Goal: Find contact information: Find contact information

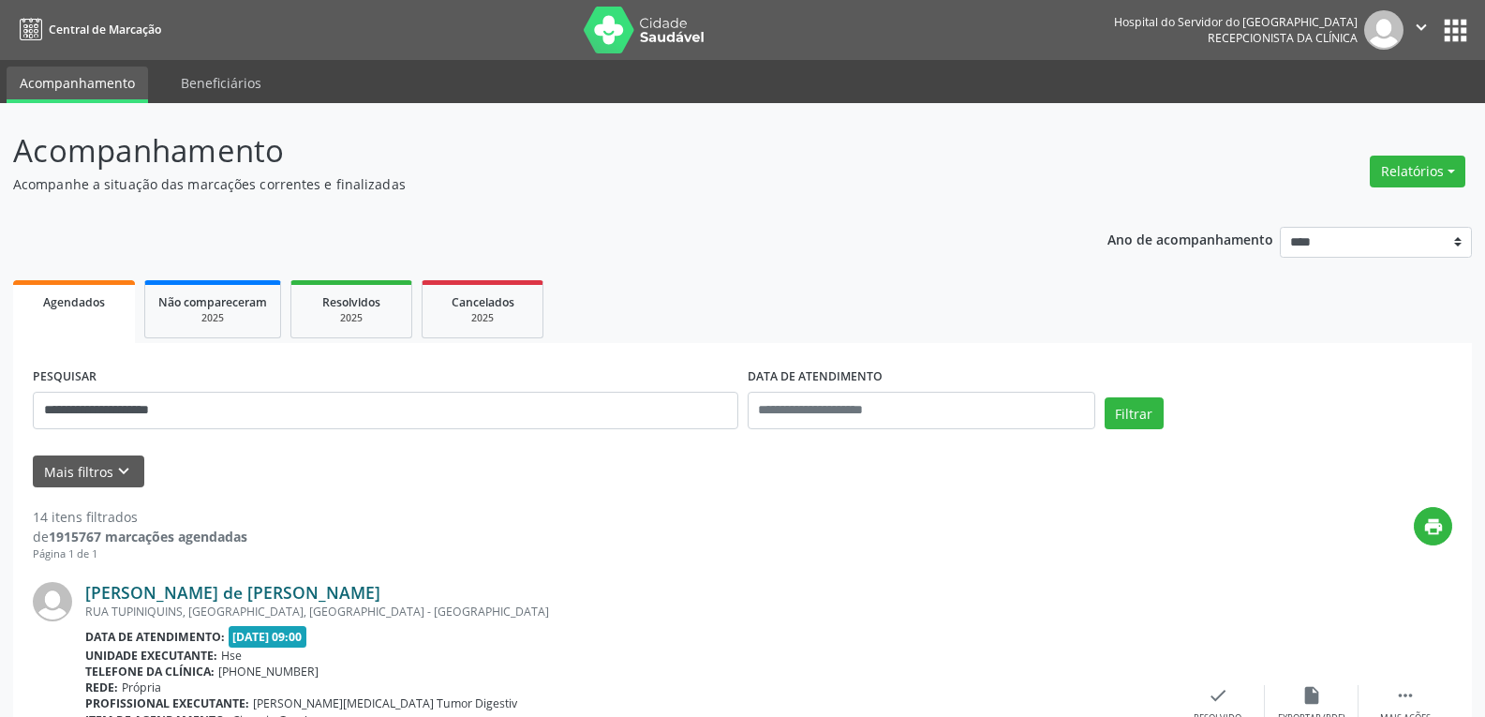
click at [228, 588] on link "[PERSON_NAME] de [PERSON_NAME]" at bounding box center [232, 592] width 295 height 21
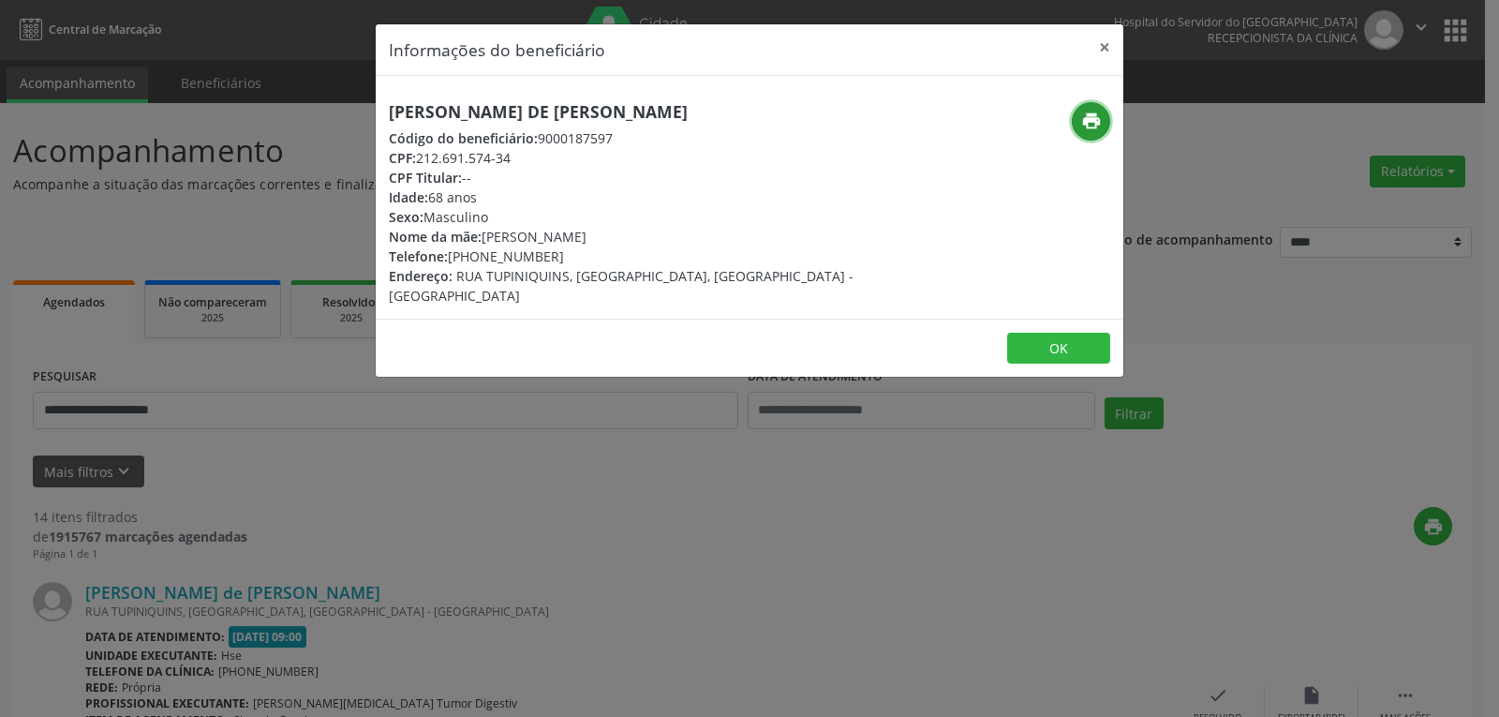
click at [1099, 115] on icon "print" at bounding box center [1091, 121] width 21 height 21
click at [1116, 50] on button "×" at bounding box center [1104, 47] width 37 height 46
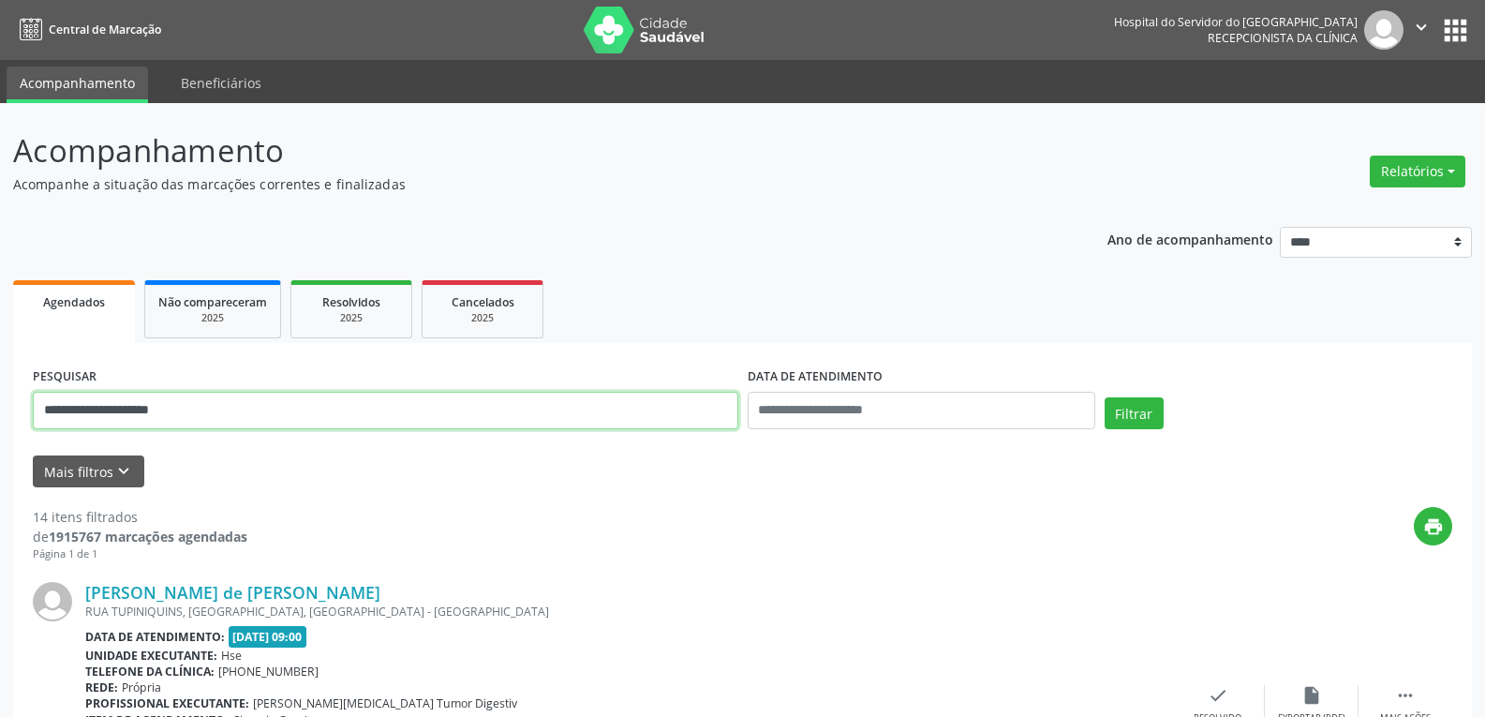
drag, startPoint x: 386, startPoint y: 409, endPoint x: 0, endPoint y: 398, distance: 386.1
paste input "text"
click at [1104, 397] on button "Filtrar" at bounding box center [1133, 413] width 59 height 32
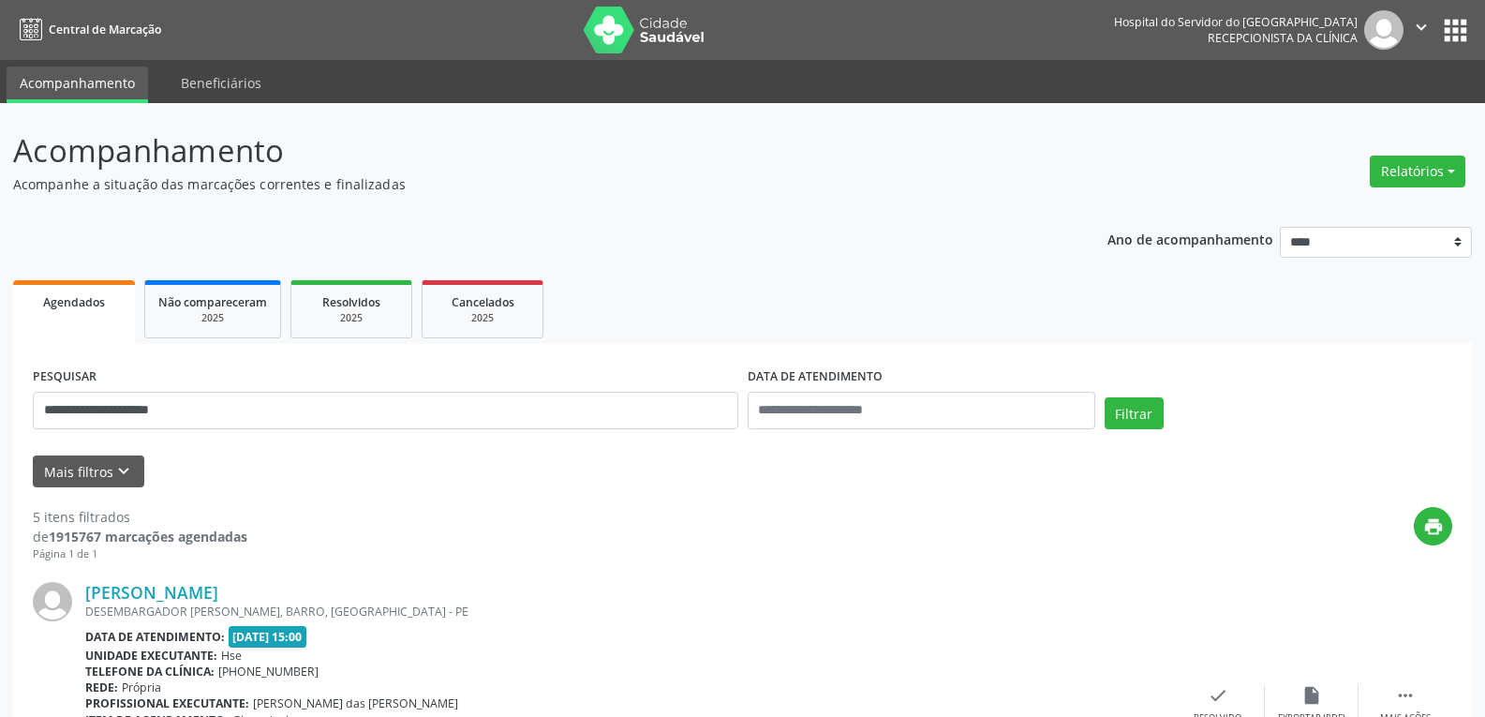
click at [229, 604] on div "DESEMBARGADOR [PERSON_NAME], BARRO, [GEOGRAPHIC_DATA] - PE" at bounding box center [628, 611] width 1086 height 16
click at [218, 595] on link "[PERSON_NAME]" at bounding box center [151, 592] width 133 height 21
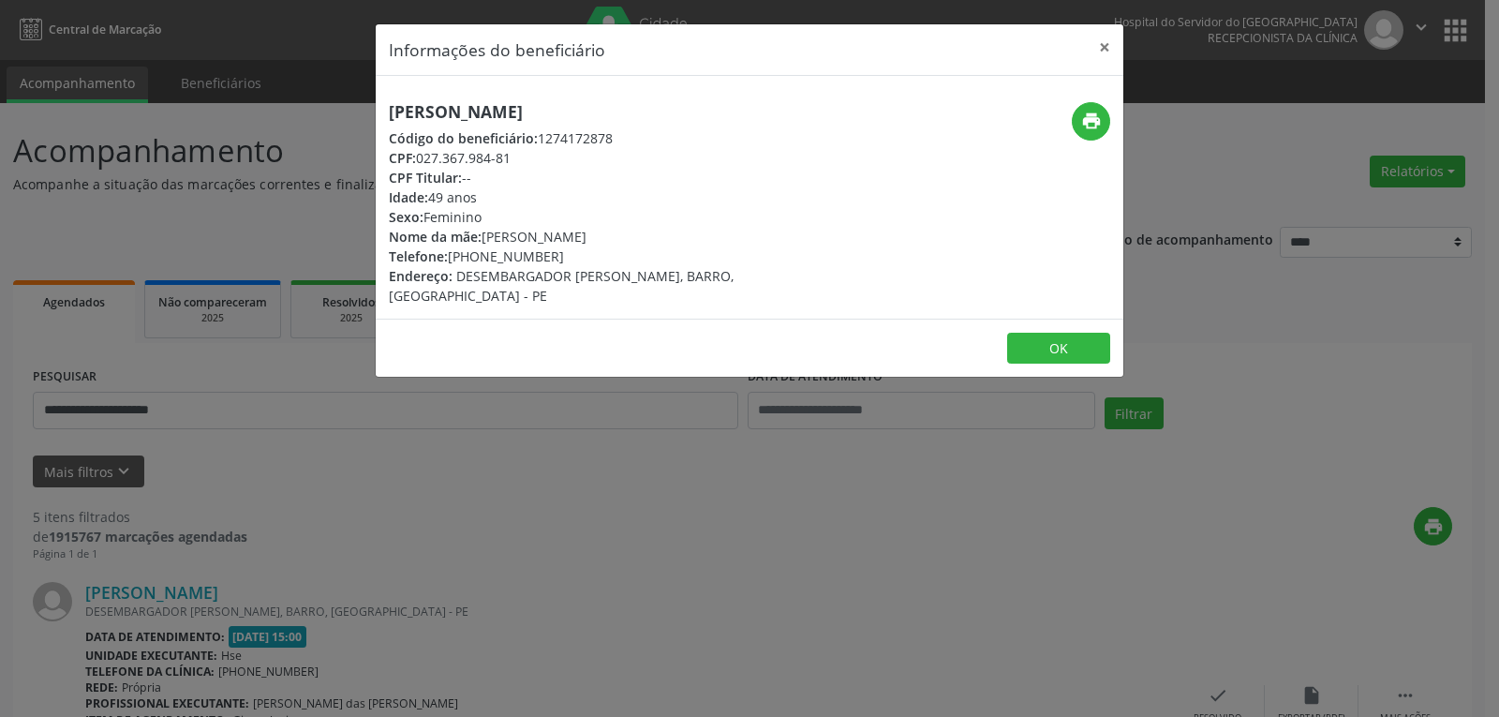
click at [1116, 119] on div "print" at bounding box center [998, 203] width 249 height 203
click at [1092, 120] on icon "print" at bounding box center [1091, 121] width 21 height 21
click at [1121, 47] on button "×" at bounding box center [1104, 47] width 37 height 46
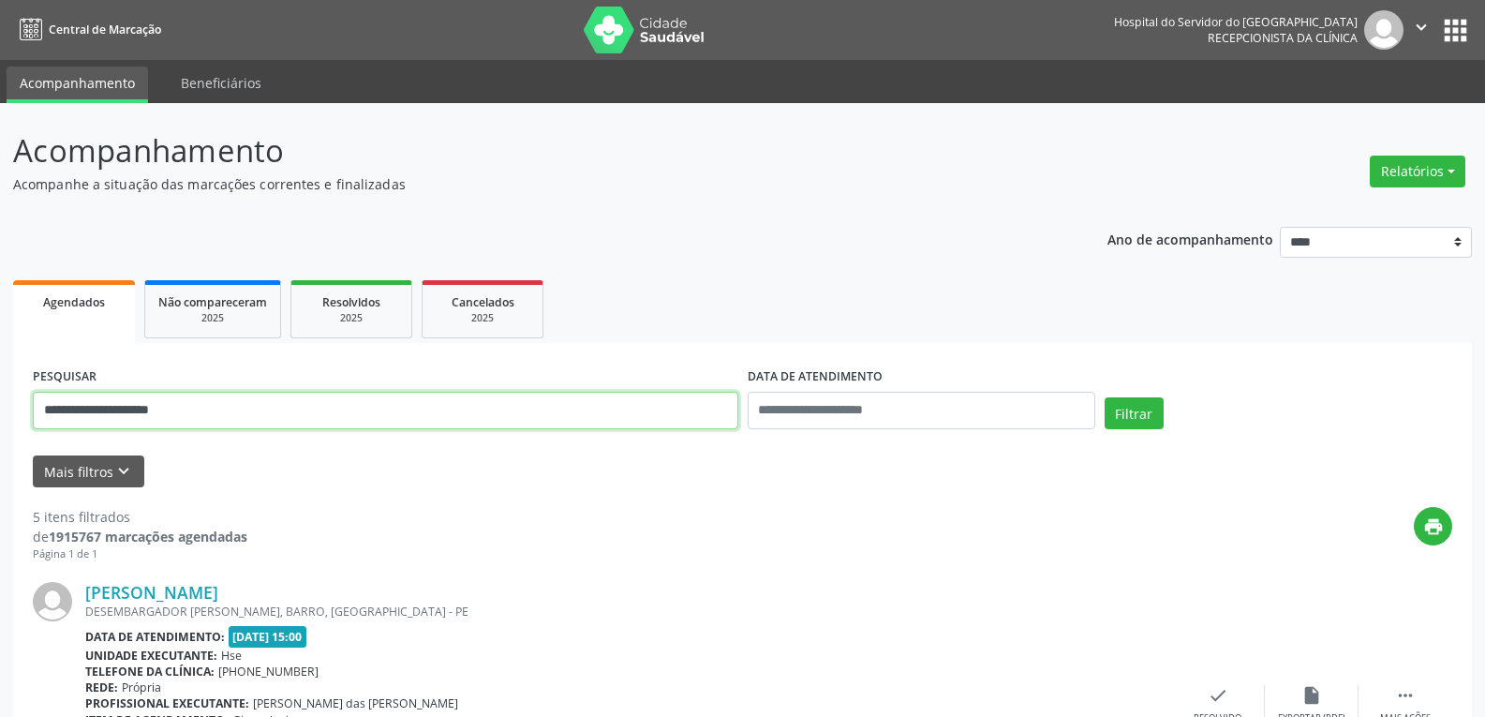
drag, startPoint x: 374, startPoint y: 413, endPoint x: 0, endPoint y: 473, distance: 378.5
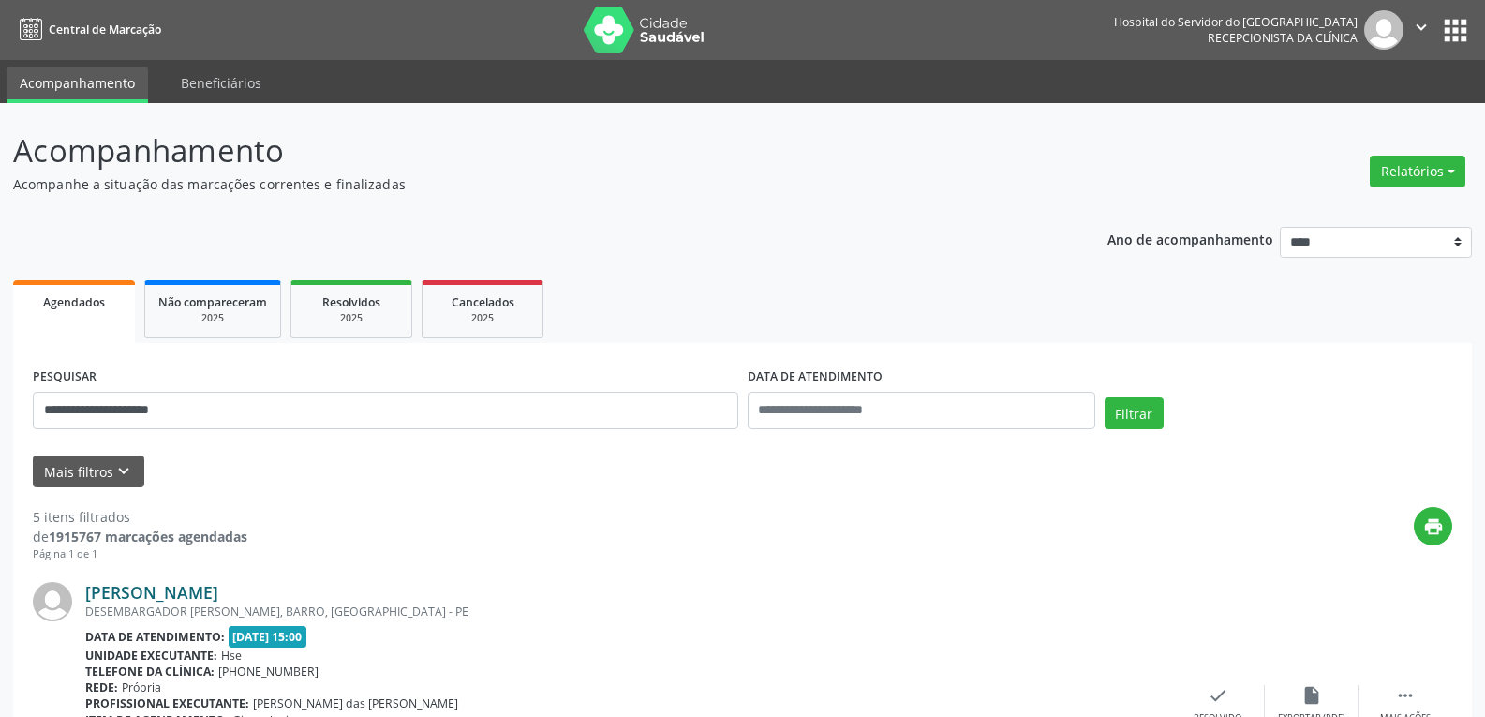
click at [218, 597] on link "[PERSON_NAME]" at bounding box center [151, 592] width 133 height 21
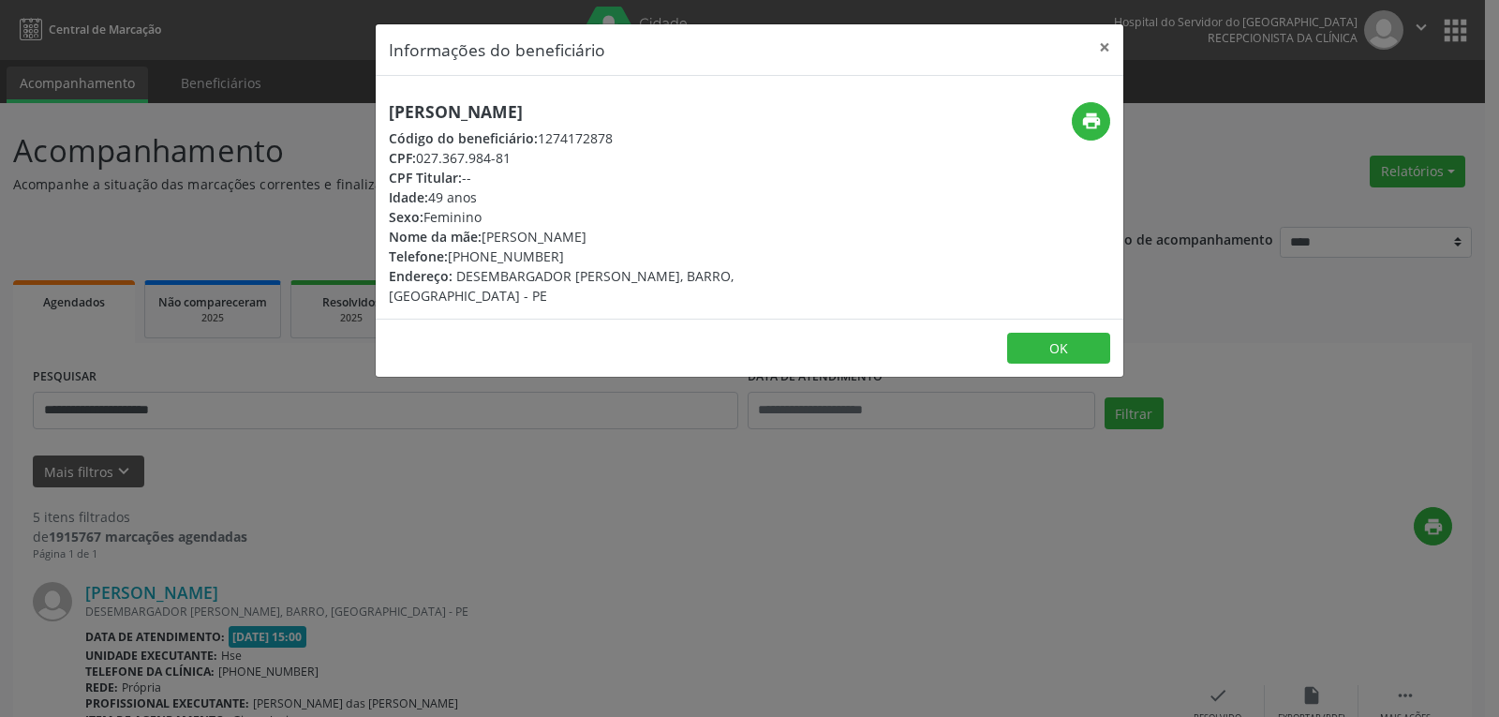
drag, startPoint x: 477, startPoint y: 250, endPoint x: 580, endPoint y: 251, distance: 103.0
click at [580, 251] on div "Telefone: [PHONE_NUMBER]" at bounding box center [625, 256] width 472 height 20
copy div "99932-8715"
click at [1109, 52] on button "×" at bounding box center [1104, 47] width 37 height 46
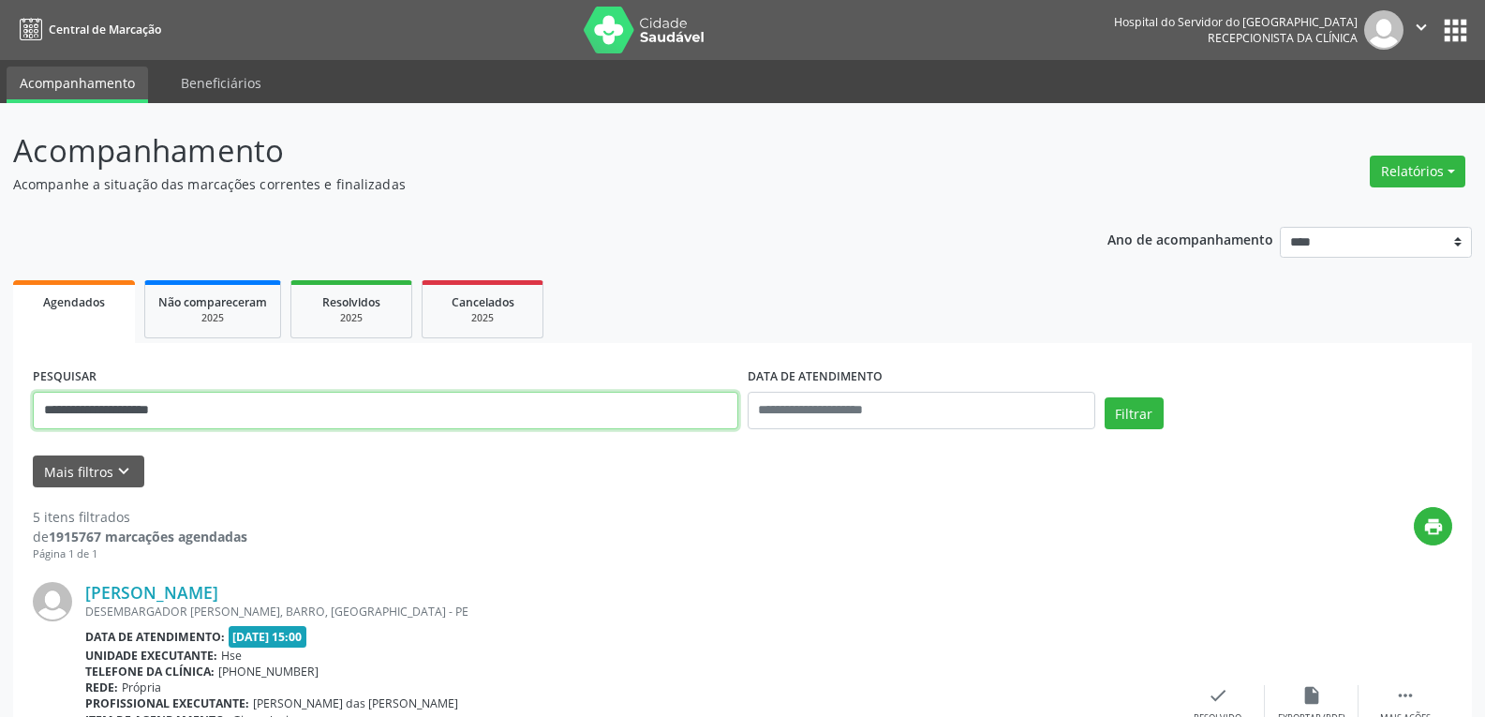
drag, startPoint x: 270, startPoint y: 424, endPoint x: 0, endPoint y: 424, distance: 269.8
paste input "**********"
click at [1104, 397] on button "Filtrar" at bounding box center [1133, 413] width 59 height 32
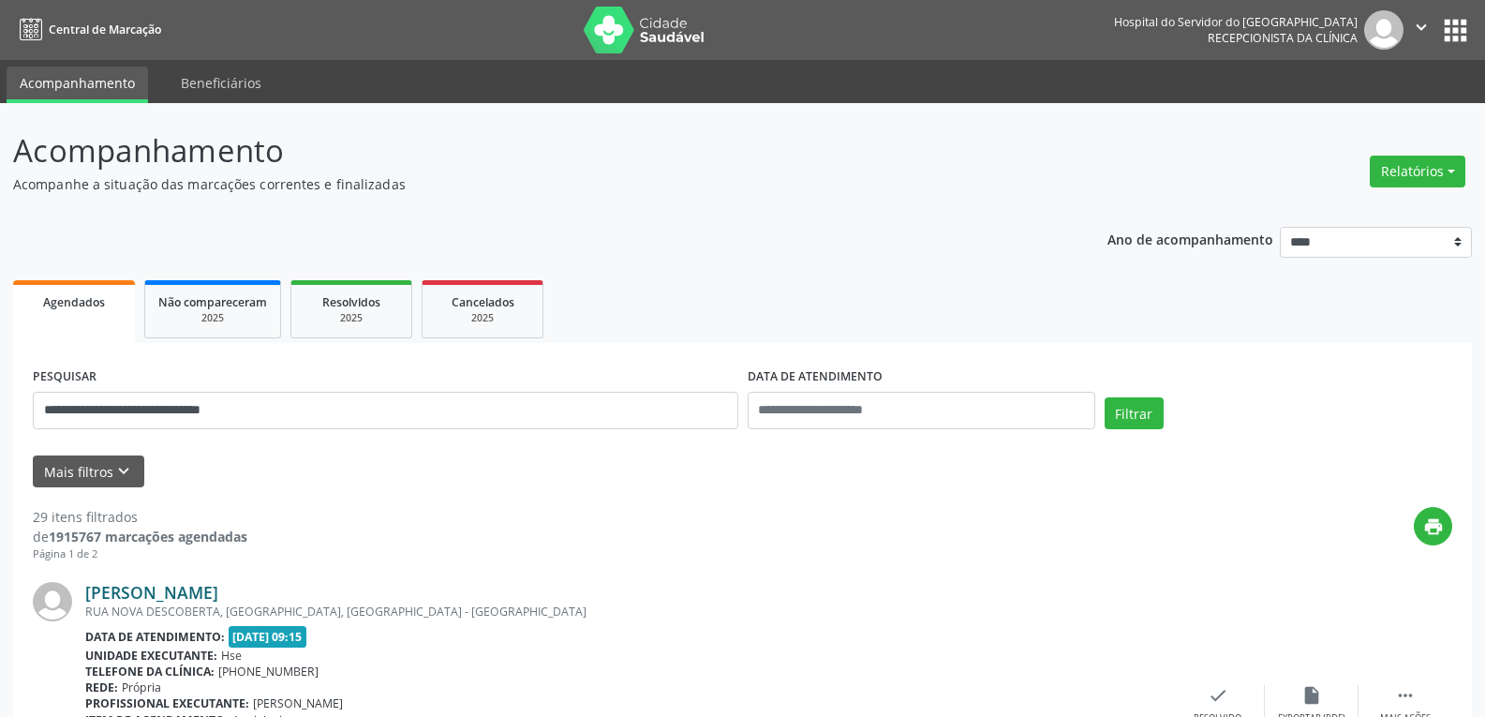
click at [218, 597] on link "[PERSON_NAME]" at bounding box center [151, 592] width 133 height 21
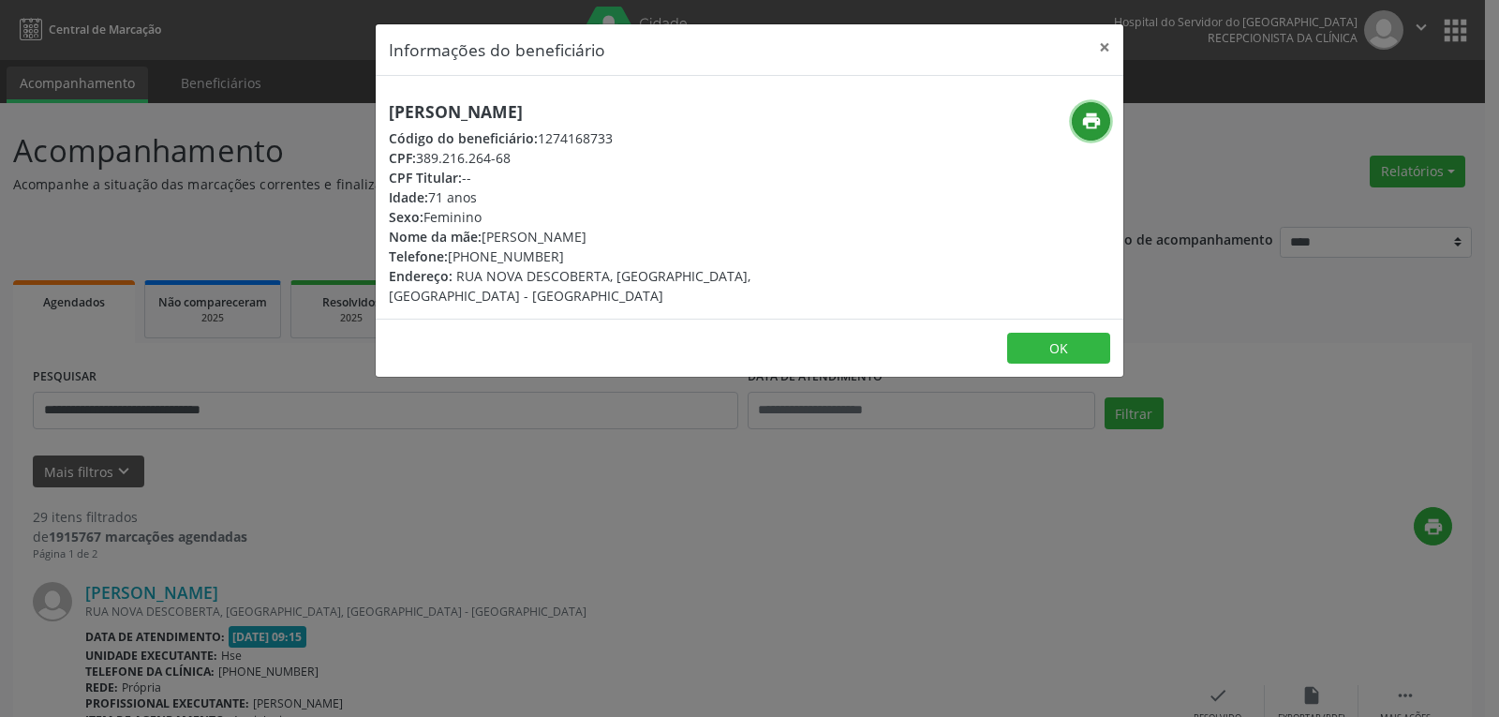
click at [1088, 119] on icon "print" at bounding box center [1091, 121] width 21 height 21
drag, startPoint x: 477, startPoint y: 254, endPoint x: 582, endPoint y: 254, distance: 104.9
click at [582, 254] on div "Telefone: [PHONE_NUMBER]" at bounding box center [625, 256] width 472 height 20
copy div "98349-1050"
click at [1109, 49] on button "×" at bounding box center [1104, 47] width 37 height 46
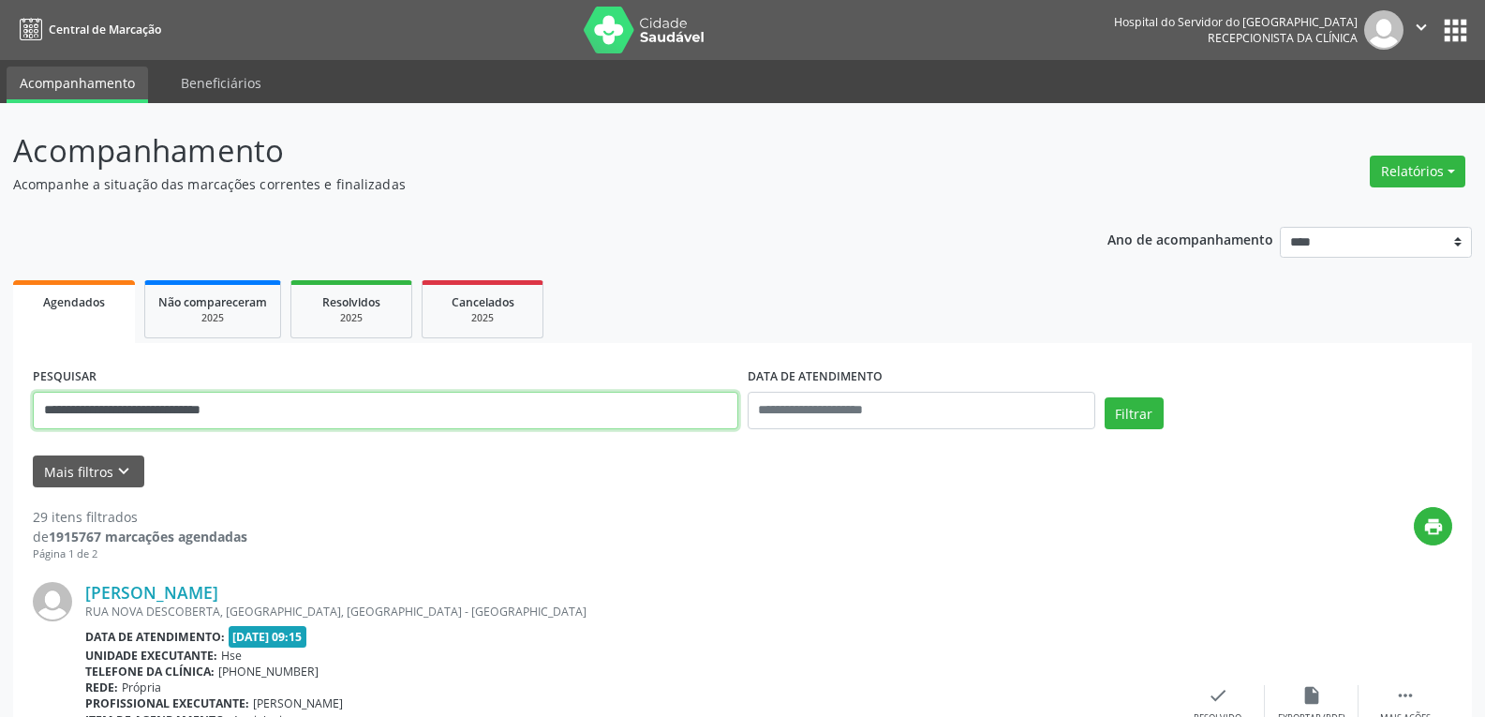
drag, startPoint x: 325, startPoint y: 420, endPoint x: 0, endPoint y: 244, distance: 369.2
paste input "text"
type input "**********"
click at [1104, 397] on button "Filtrar" at bounding box center [1133, 413] width 59 height 32
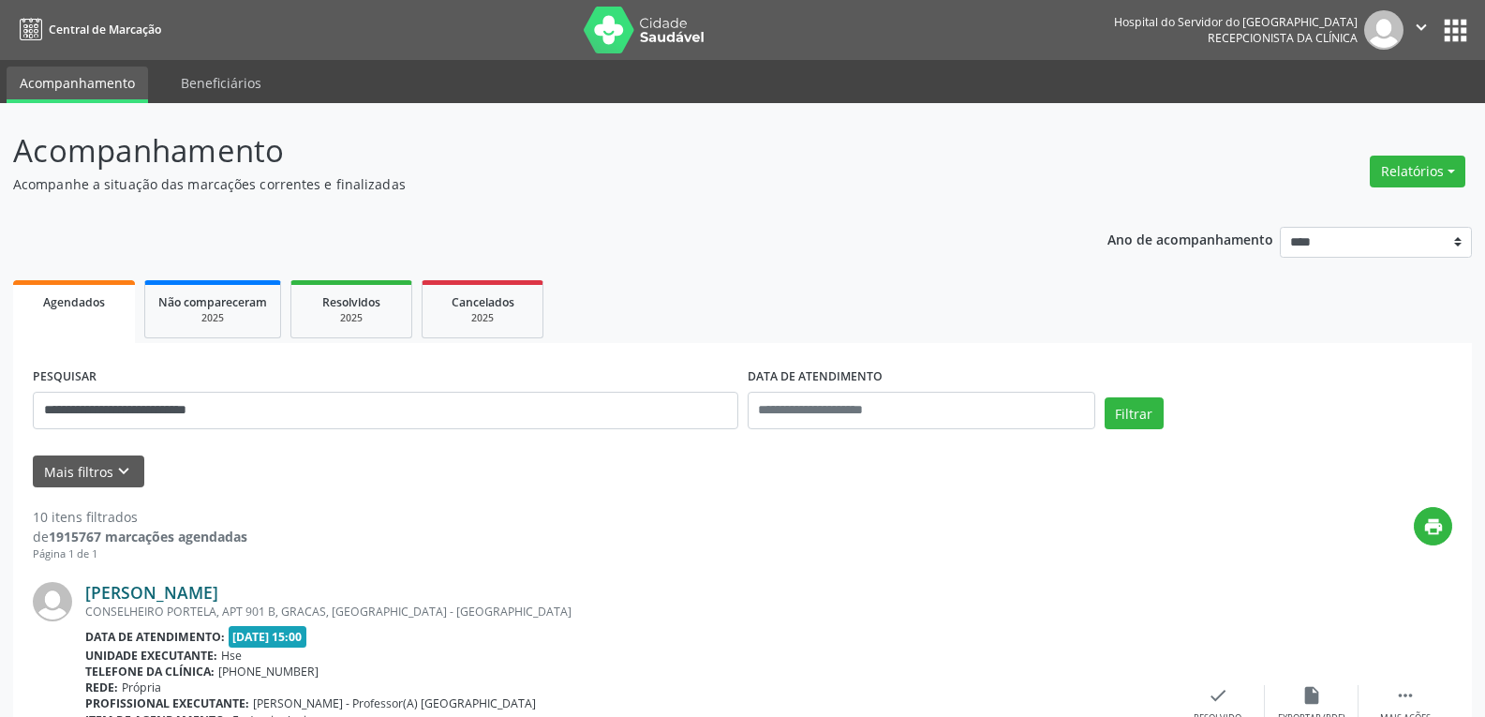
click at [218, 600] on link "[PERSON_NAME]" at bounding box center [151, 592] width 133 height 21
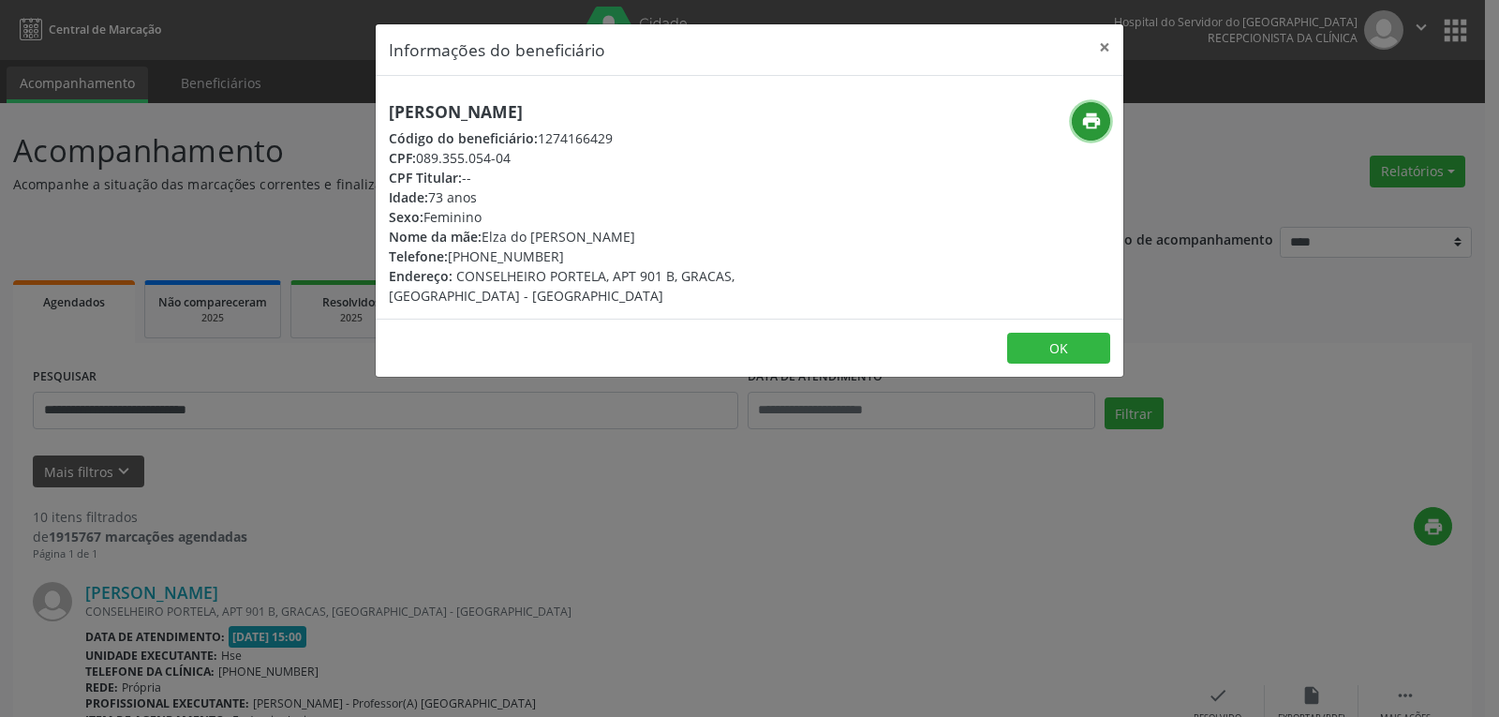
click at [1106, 120] on button "print" at bounding box center [1091, 121] width 38 height 38
drag, startPoint x: 479, startPoint y: 259, endPoint x: 564, endPoint y: 271, distance: 86.0
click at [563, 271] on div "[PERSON_NAME] Código do beneficiário: 1274166429 CPF: 089.355.054-04 CPF Titula…" at bounding box center [625, 203] width 472 height 203
click at [551, 247] on div "Telefone: [PHONE_NUMBER]" at bounding box center [625, 256] width 472 height 20
drag, startPoint x: 476, startPoint y: 252, endPoint x: 550, endPoint y: 257, distance: 74.1
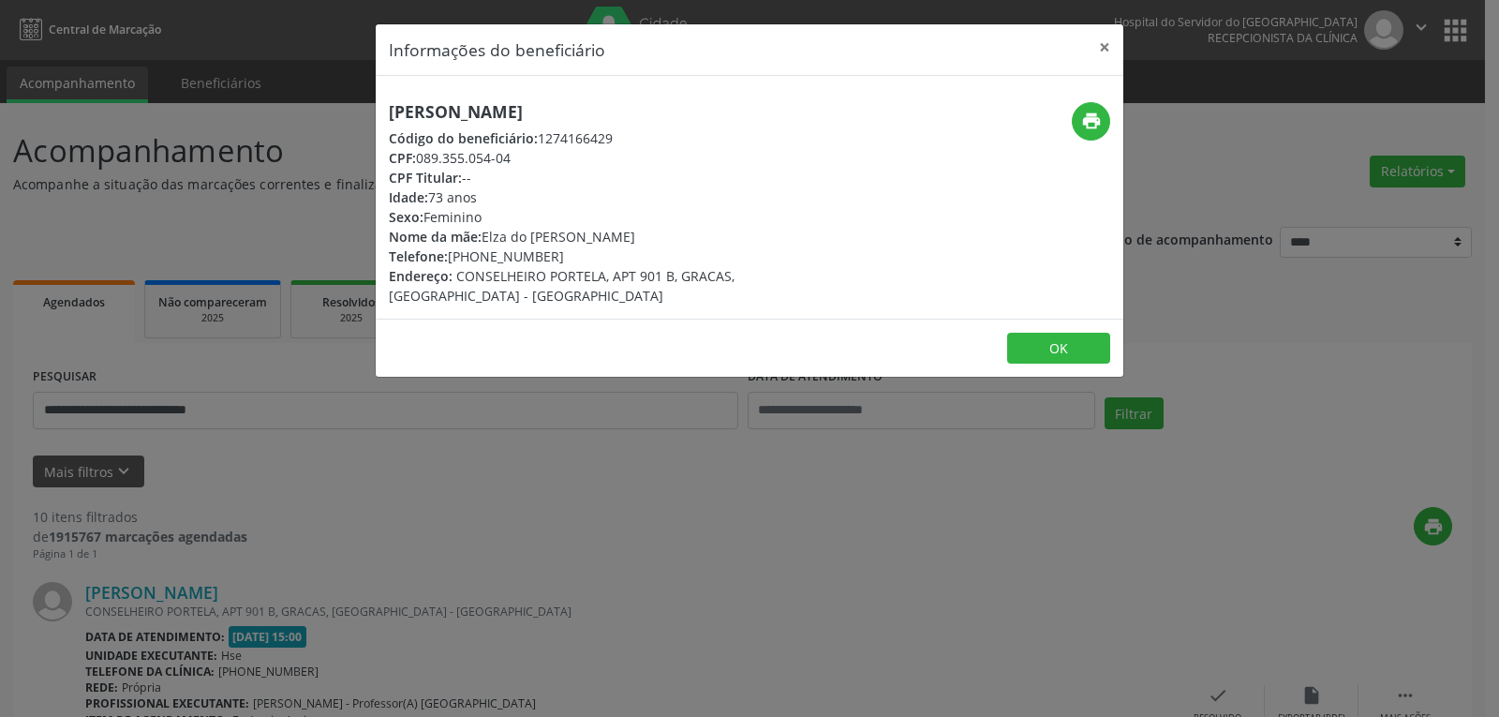
click at [550, 257] on div "Telefone: [PHONE_NUMBER]" at bounding box center [625, 256] width 472 height 20
copy div "99542-8828"
